Goal: Information Seeking & Learning: Learn about a topic

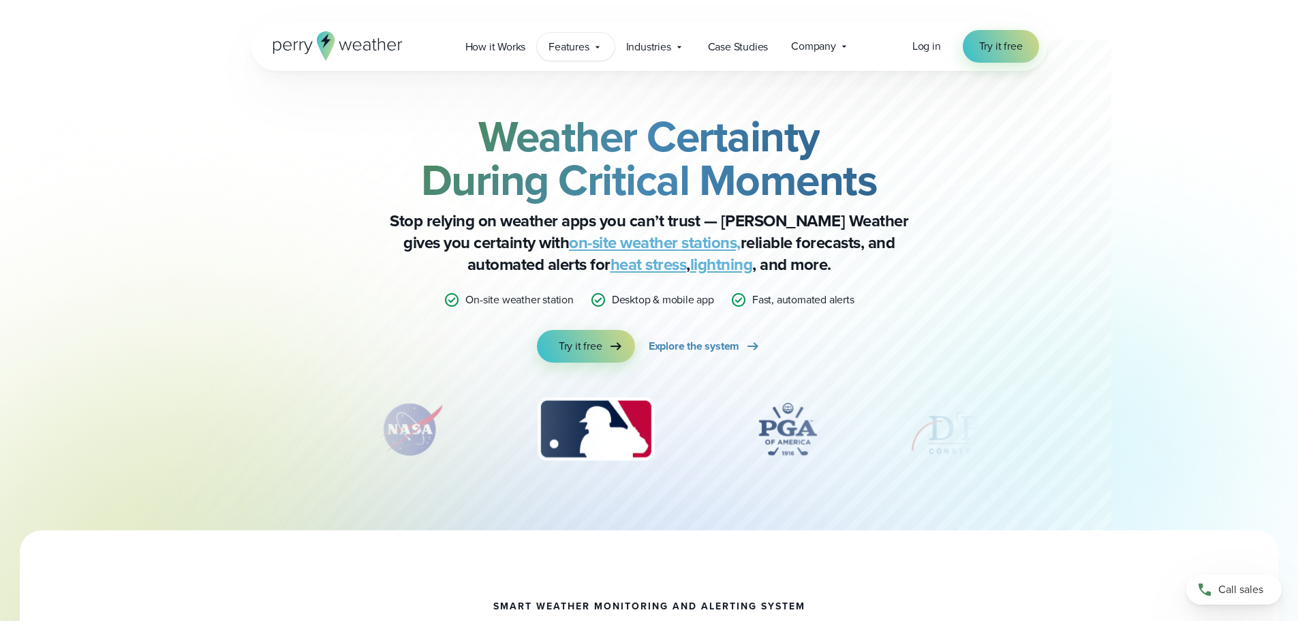
click at [592, 44] on icon at bounding box center [597, 47] width 11 height 11
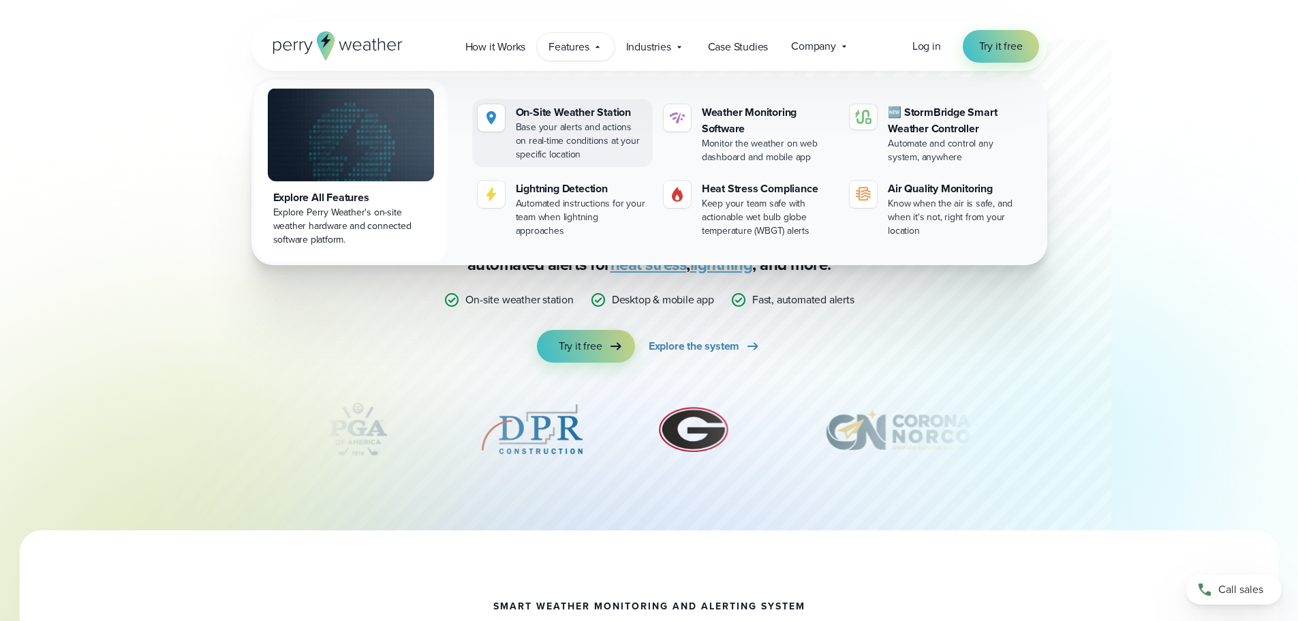
click at [562, 108] on div "On-Site Weather Station" at bounding box center [581, 112] width 131 height 16
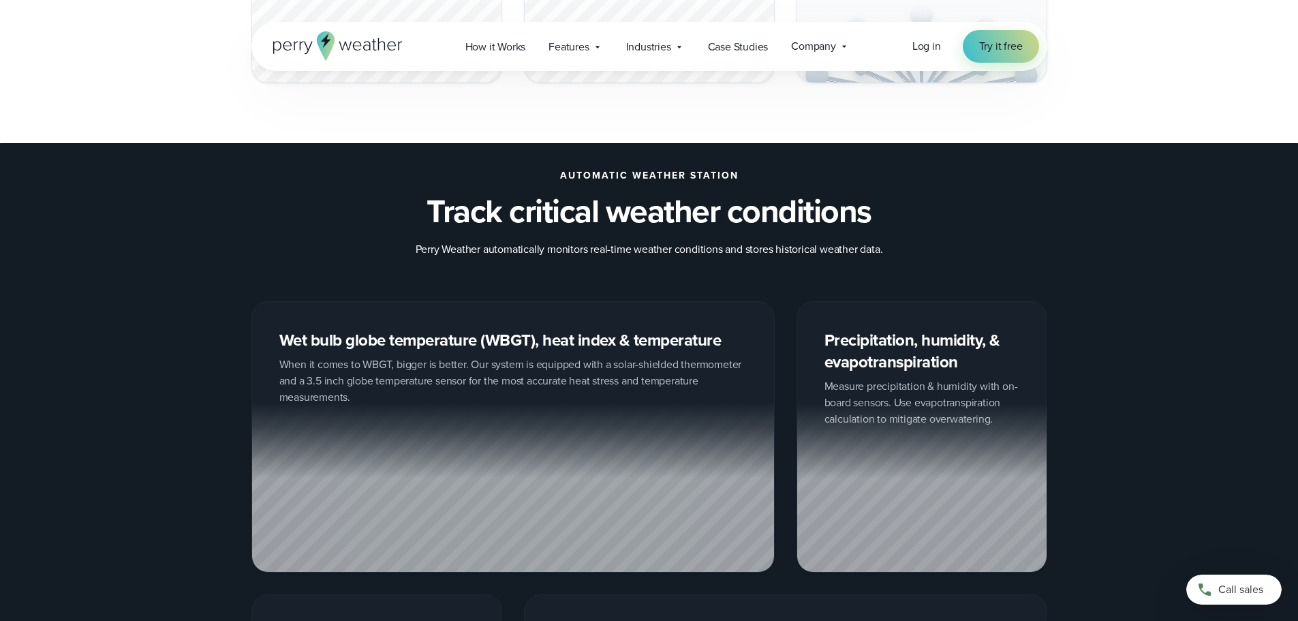
scroll to position [1226, 0]
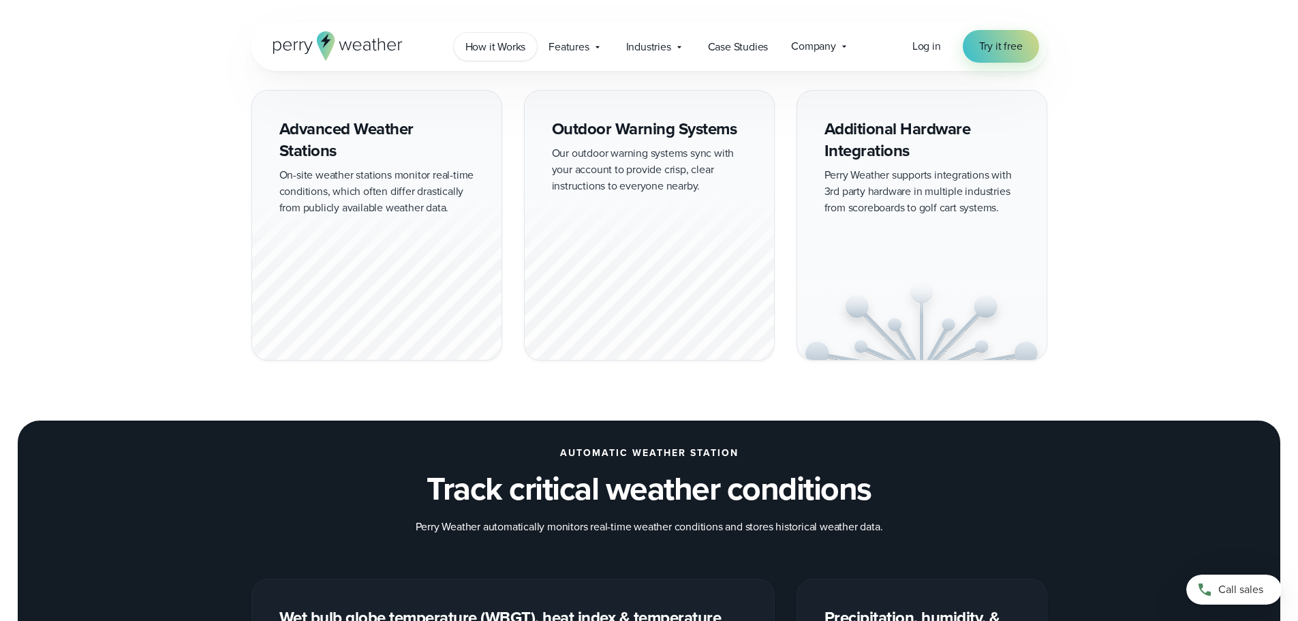
click at [505, 42] on span "How it Works" at bounding box center [495, 47] width 61 height 16
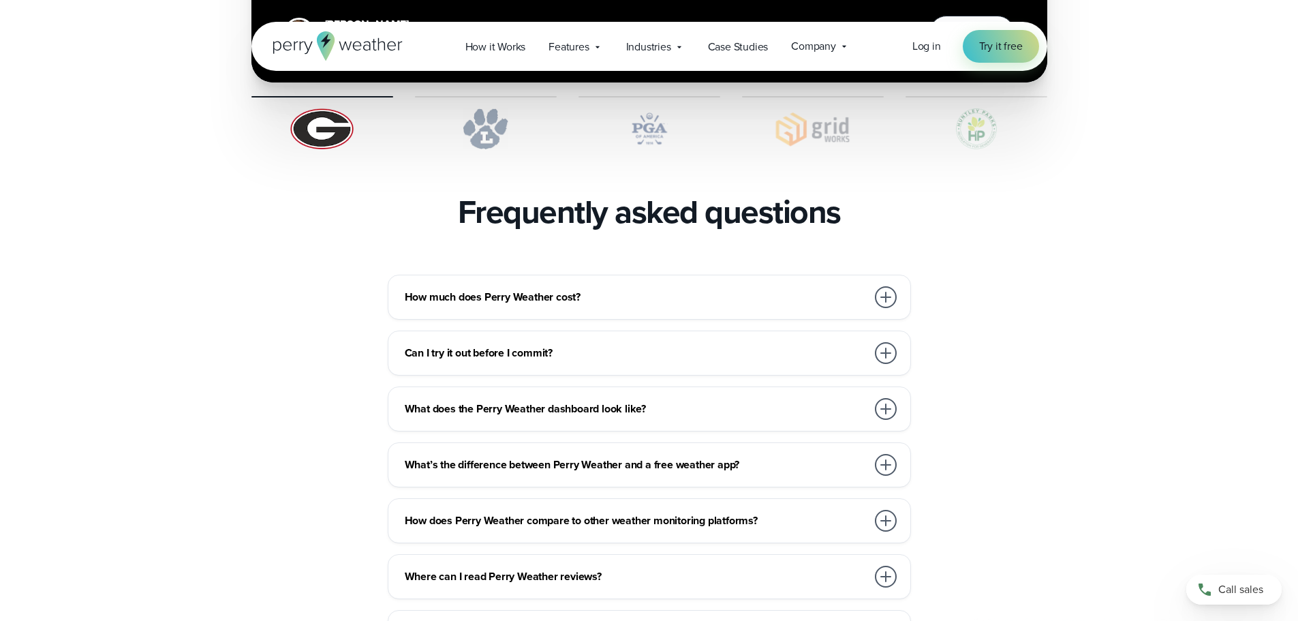
scroll to position [2929, 0]
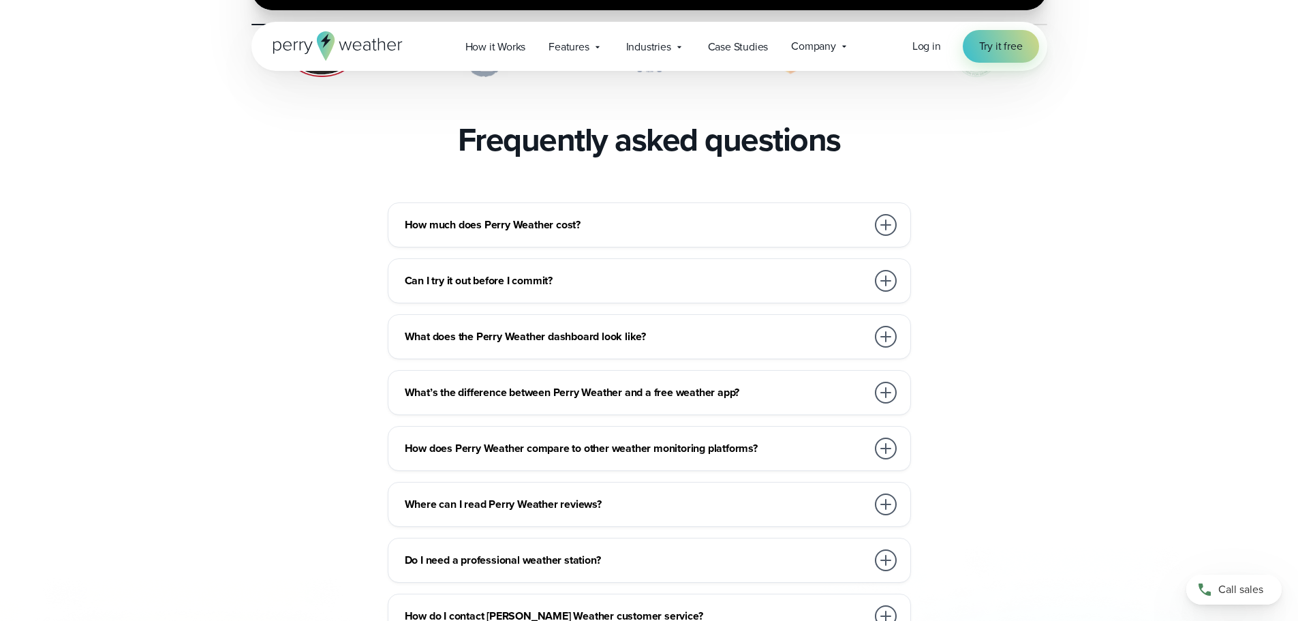
click at [892, 214] on div at bounding box center [886, 225] width 22 height 22
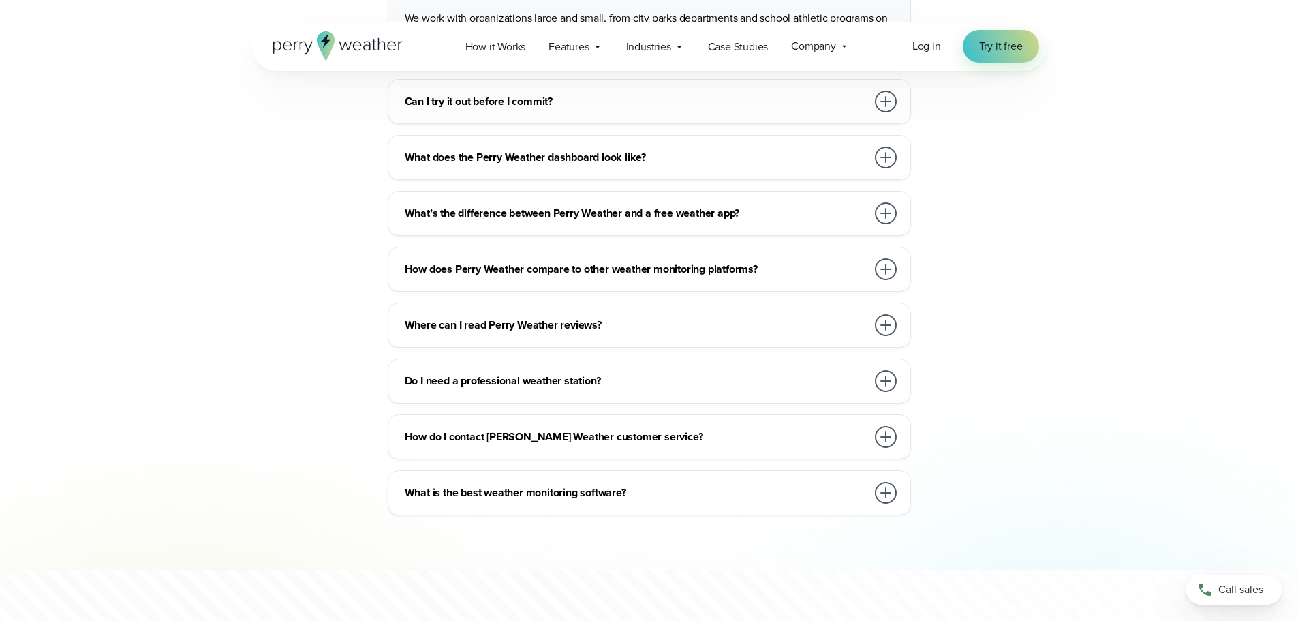
scroll to position [3201, 0]
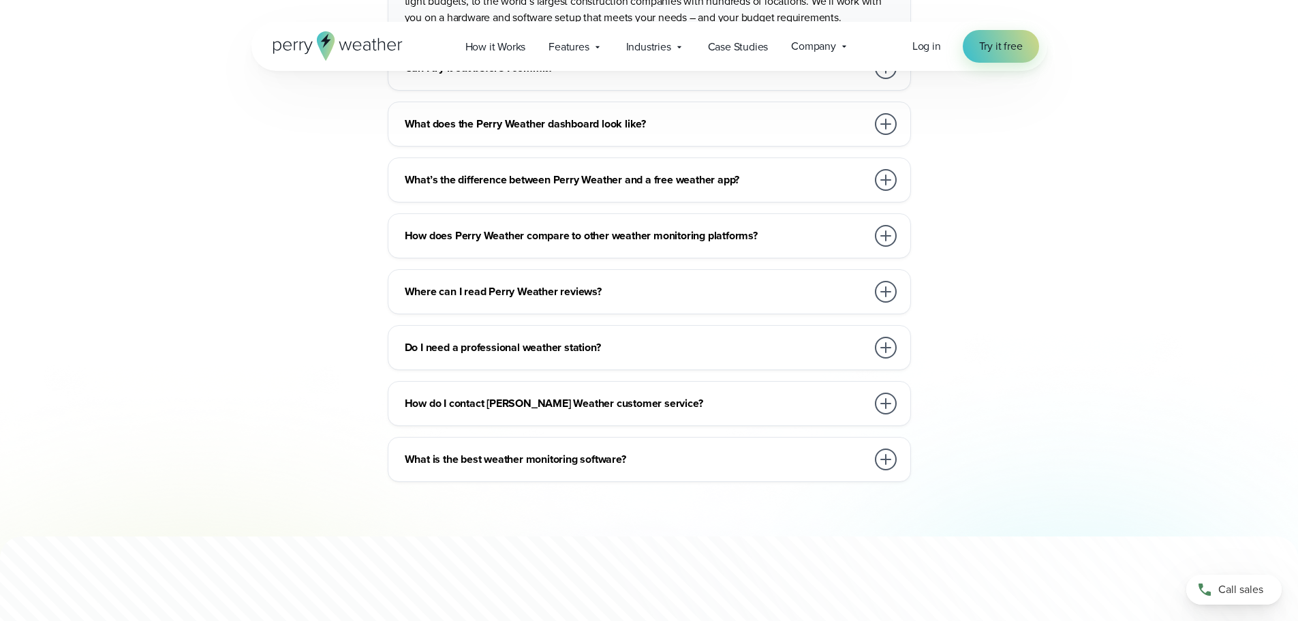
click at [555, 172] on h3 "What’s the difference between Perry Weather and a free weather app?" at bounding box center [636, 180] width 462 height 16
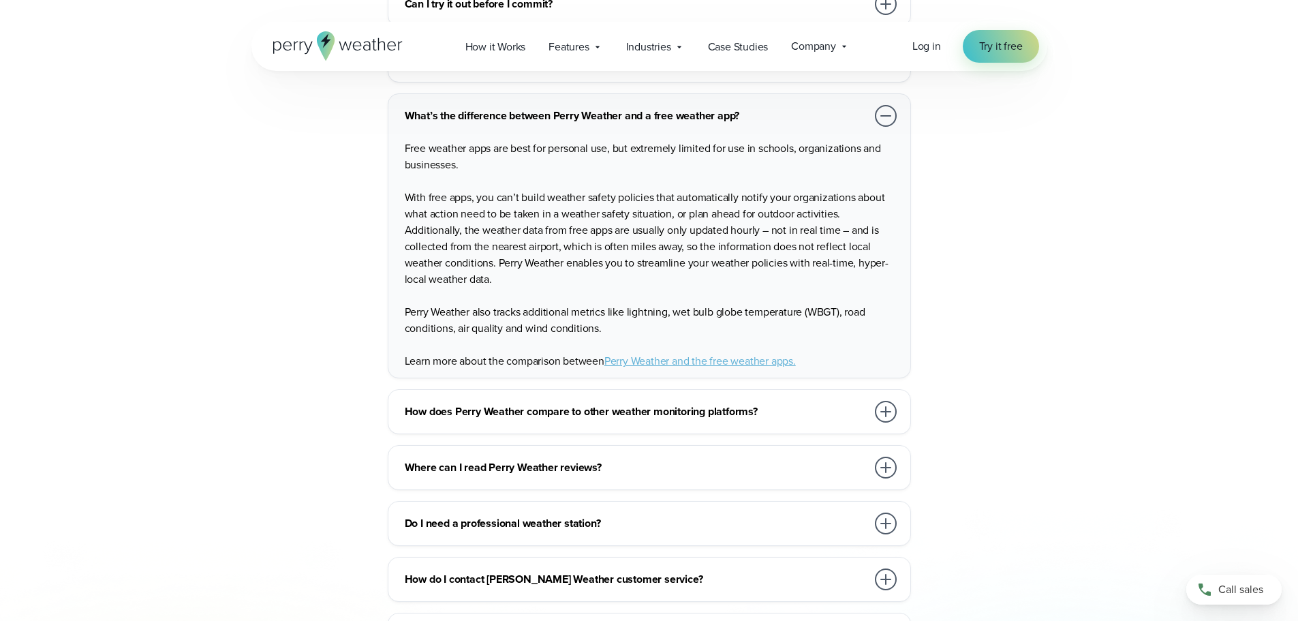
scroll to position [3542, 0]
